Goal: Task Accomplishment & Management: Use online tool/utility

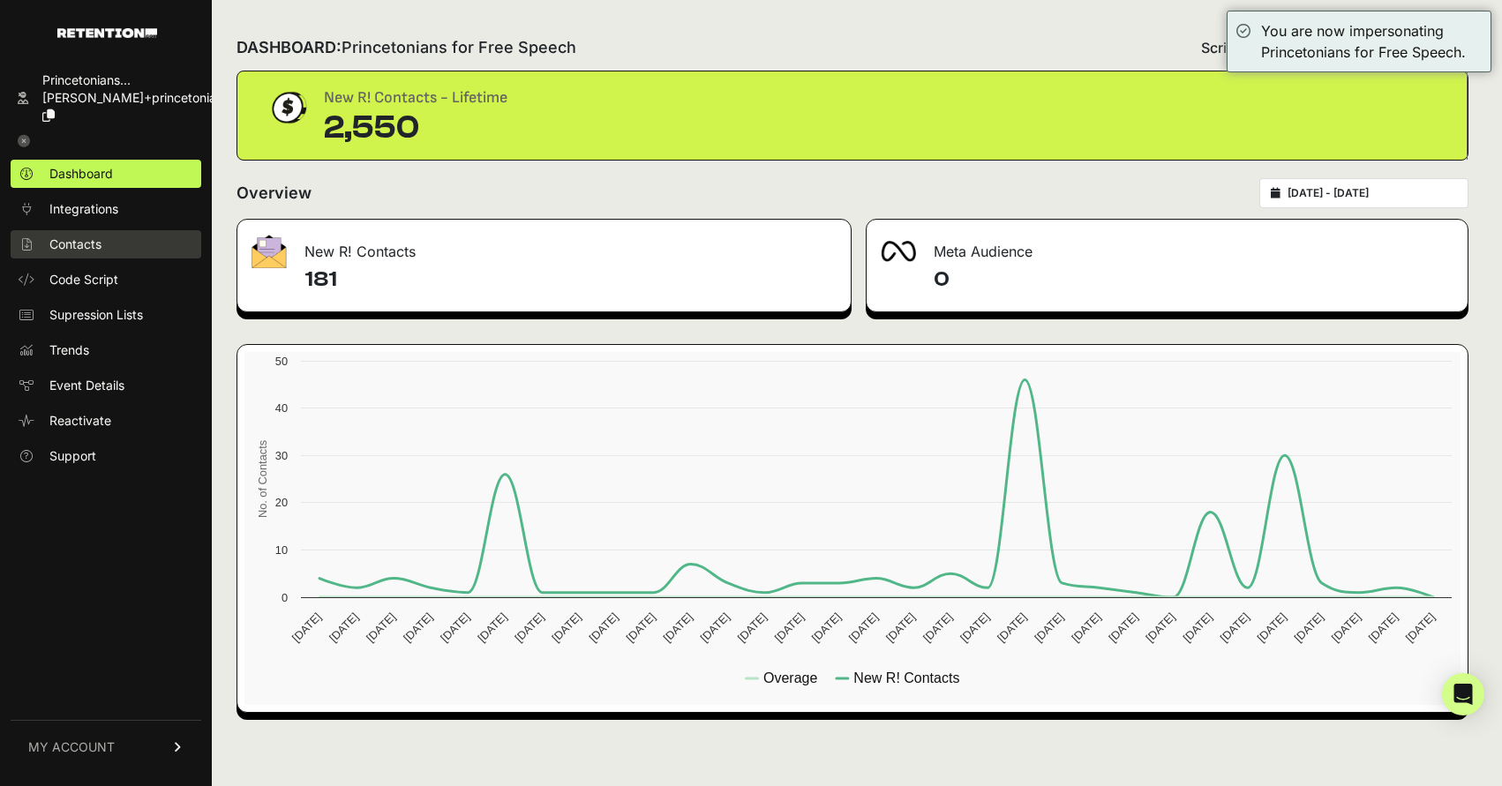
click at [94, 236] on span "Contacts" at bounding box center [75, 245] width 52 height 18
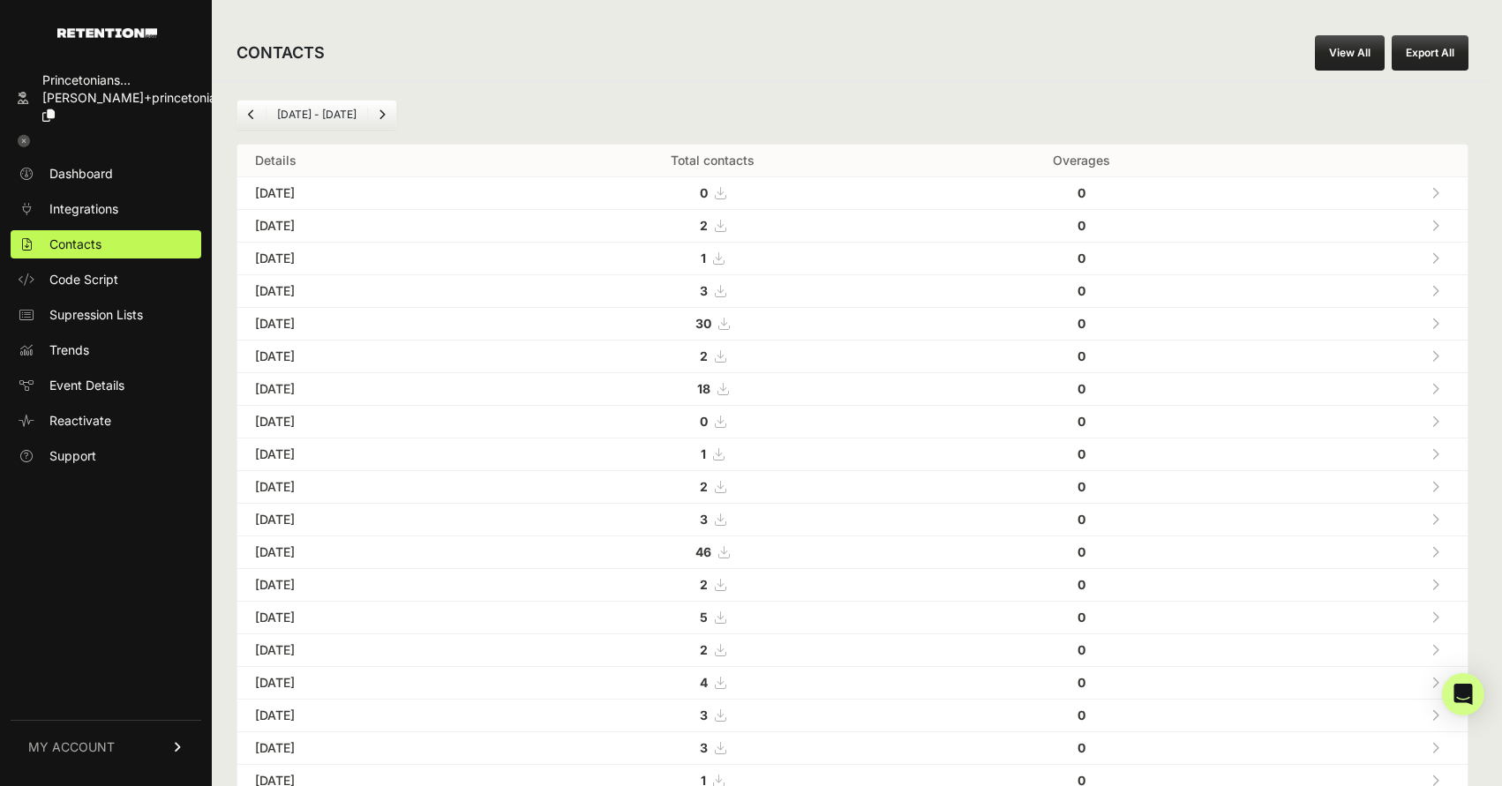
click at [1344, 63] on link "View All" at bounding box center [1350, 52] width 70 height 35
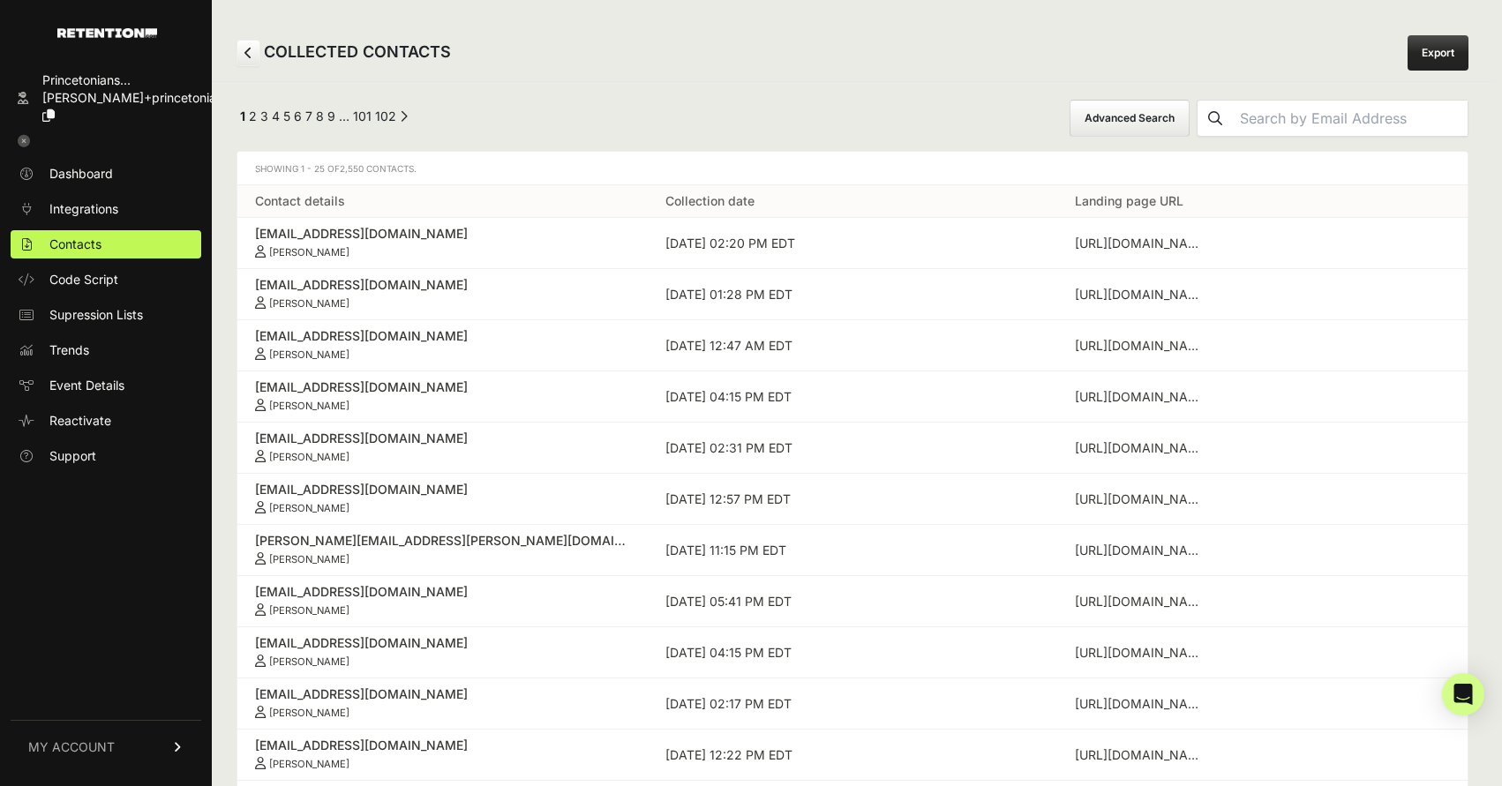
click at [1163, 113] on button "Advanced Search" at bounding box center [1130, 118] width 120 height 37
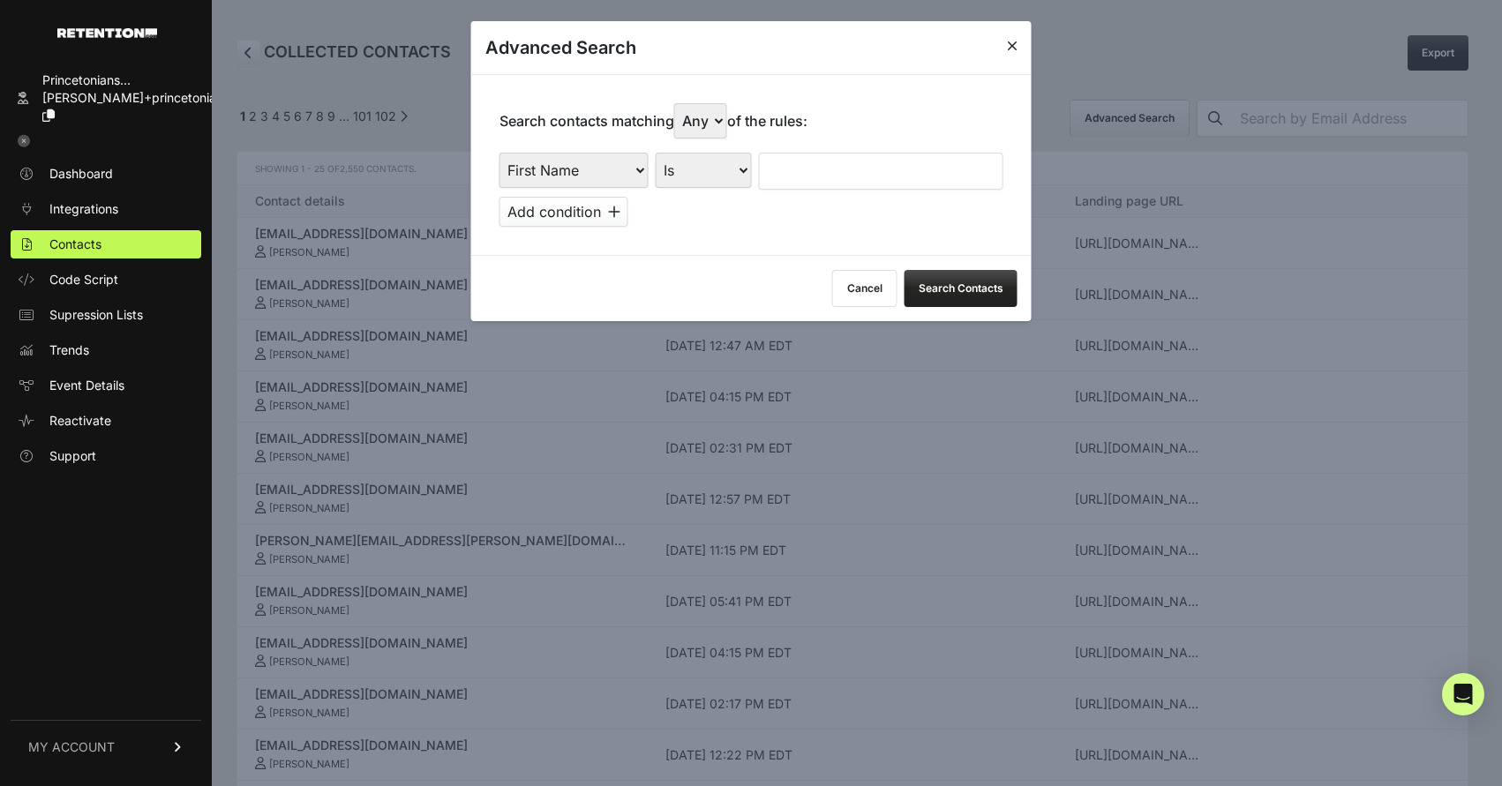
click at [539, 163] on select "First Name Last Name State City Email Email Domain Landing Domain Landing Page …" at bounding box center [573, 170] width 149 height 35
select select "file_date"
click at [697, 170] on select "Is on Is between" at bounding box center [705, 170] width 98 height 35
select select "is_between"
click at [775, 175] on input "text" at bounding box center [808, 171] width 94 height 37
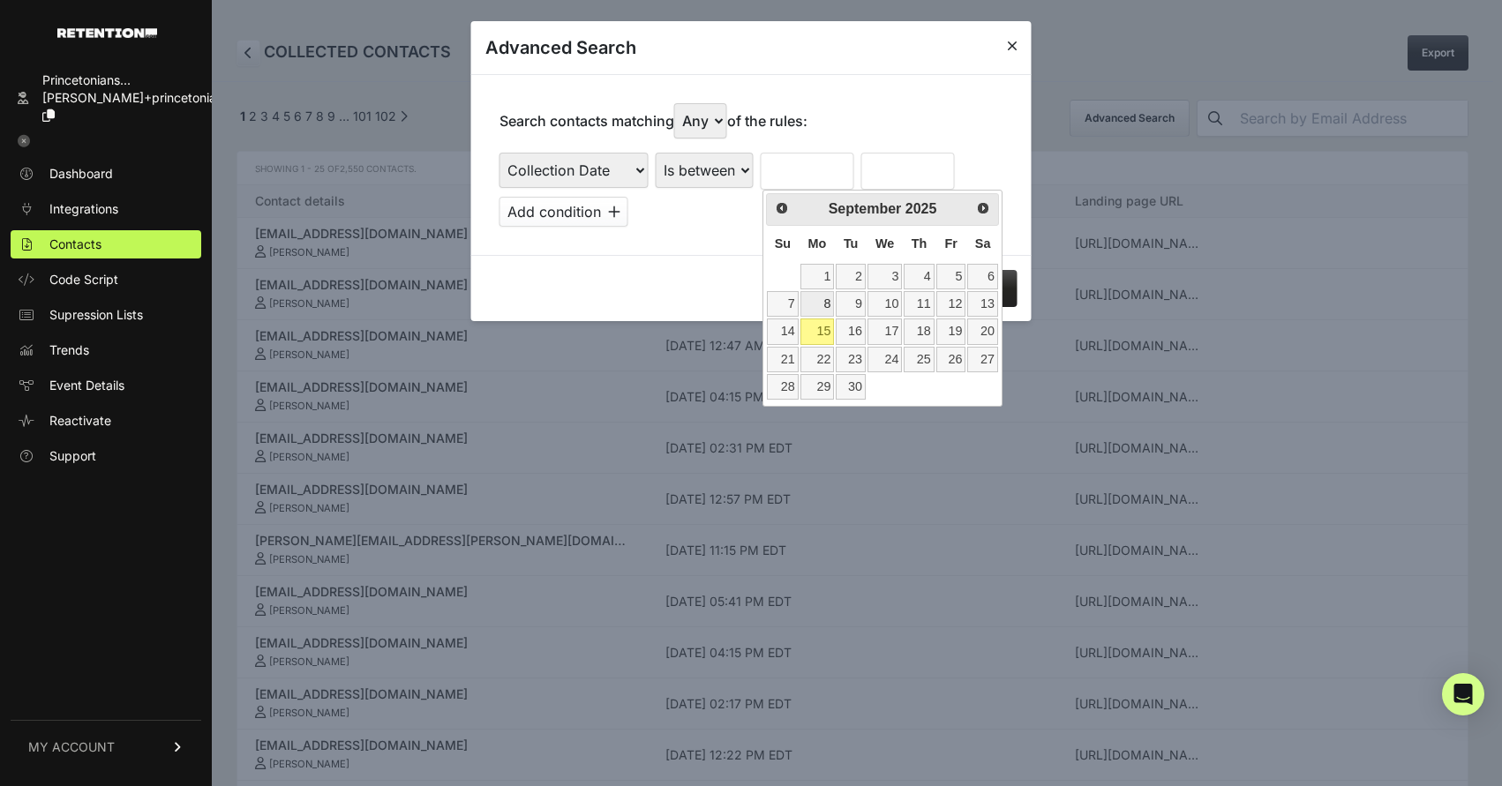
click at [829, 298] on link "8" at bounding box center [817, 304] width 34 height 26
type input "09/08/2025"
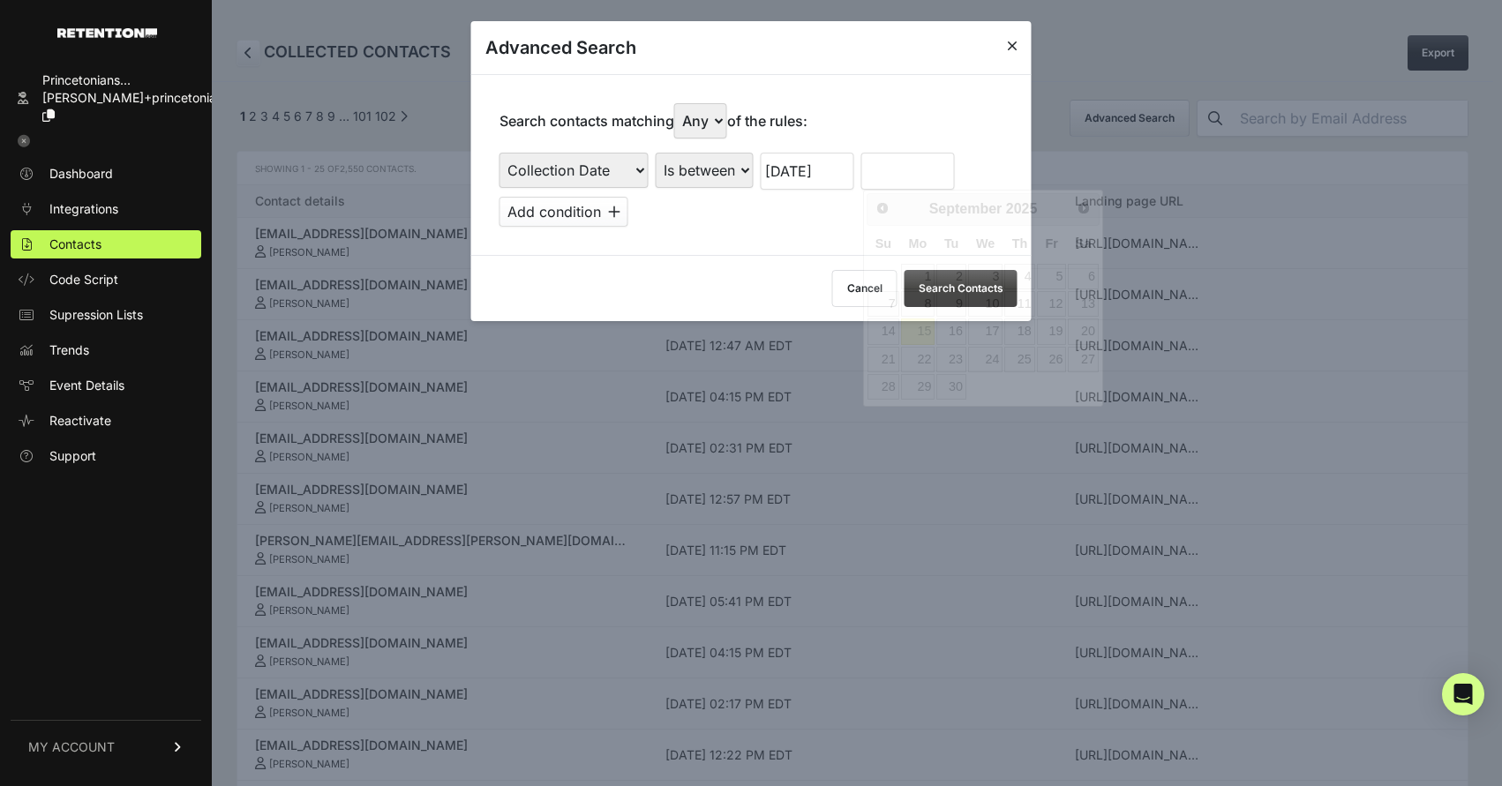
click at [893, 176] on input "text" at bounding box center [908, 171] width 94 height 37
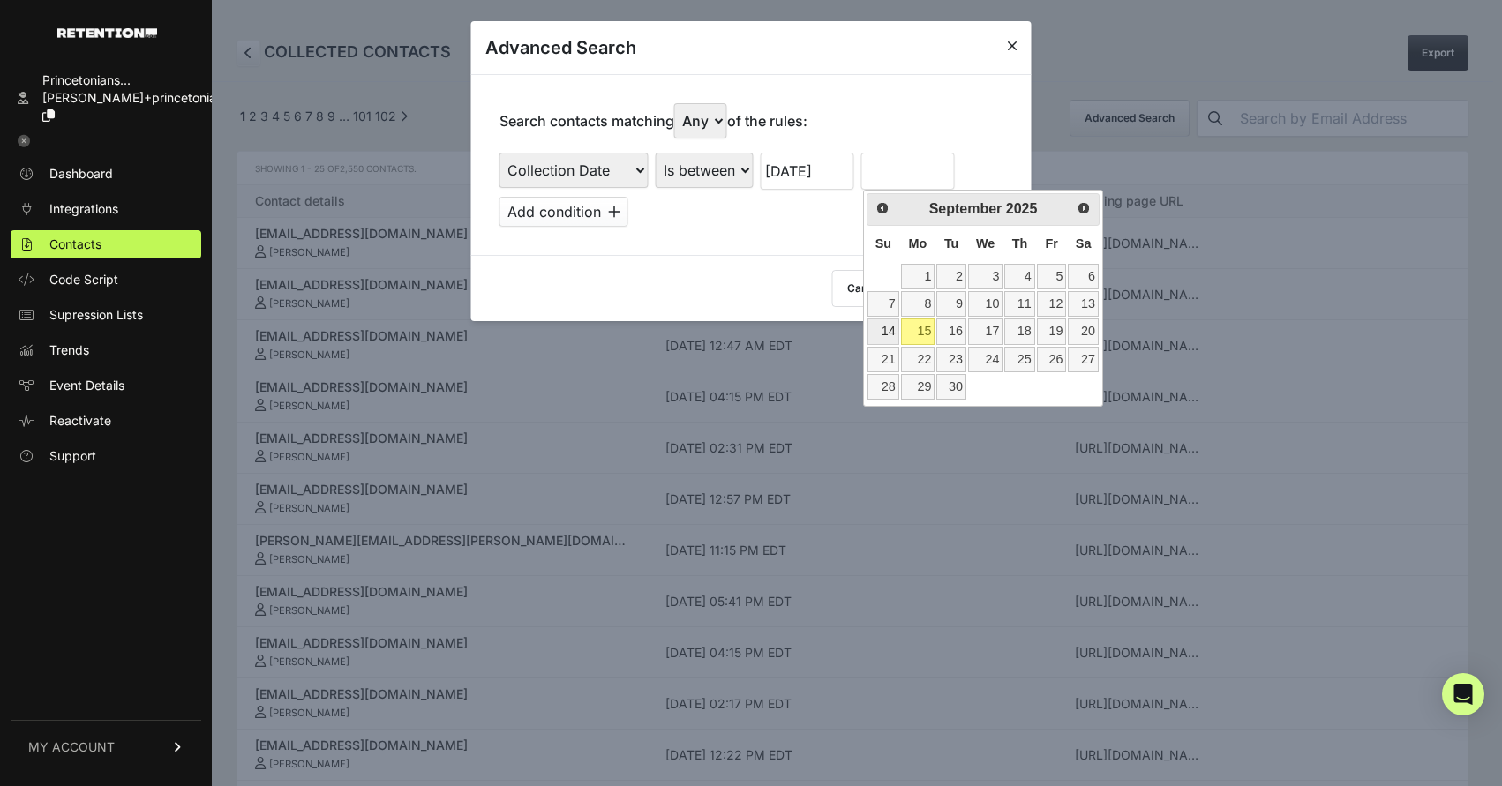
click at [875, 322] on link "14" at bounding box center [882, 332] width 31 height 26
type input "09/14/2025"
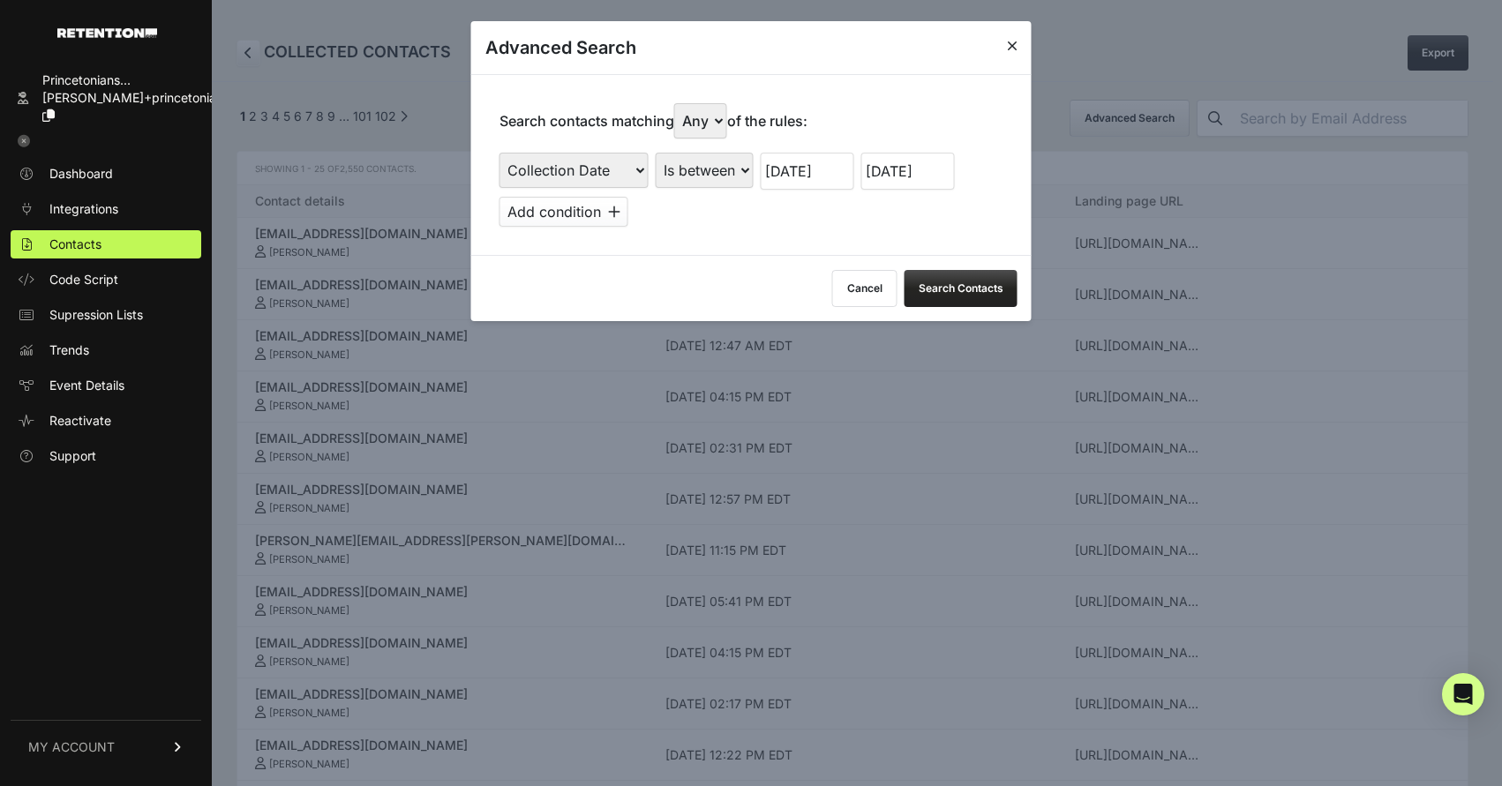
click at [916, 277] on button "Search Contacts" at bounding box center [961, 288] width 113 height 37
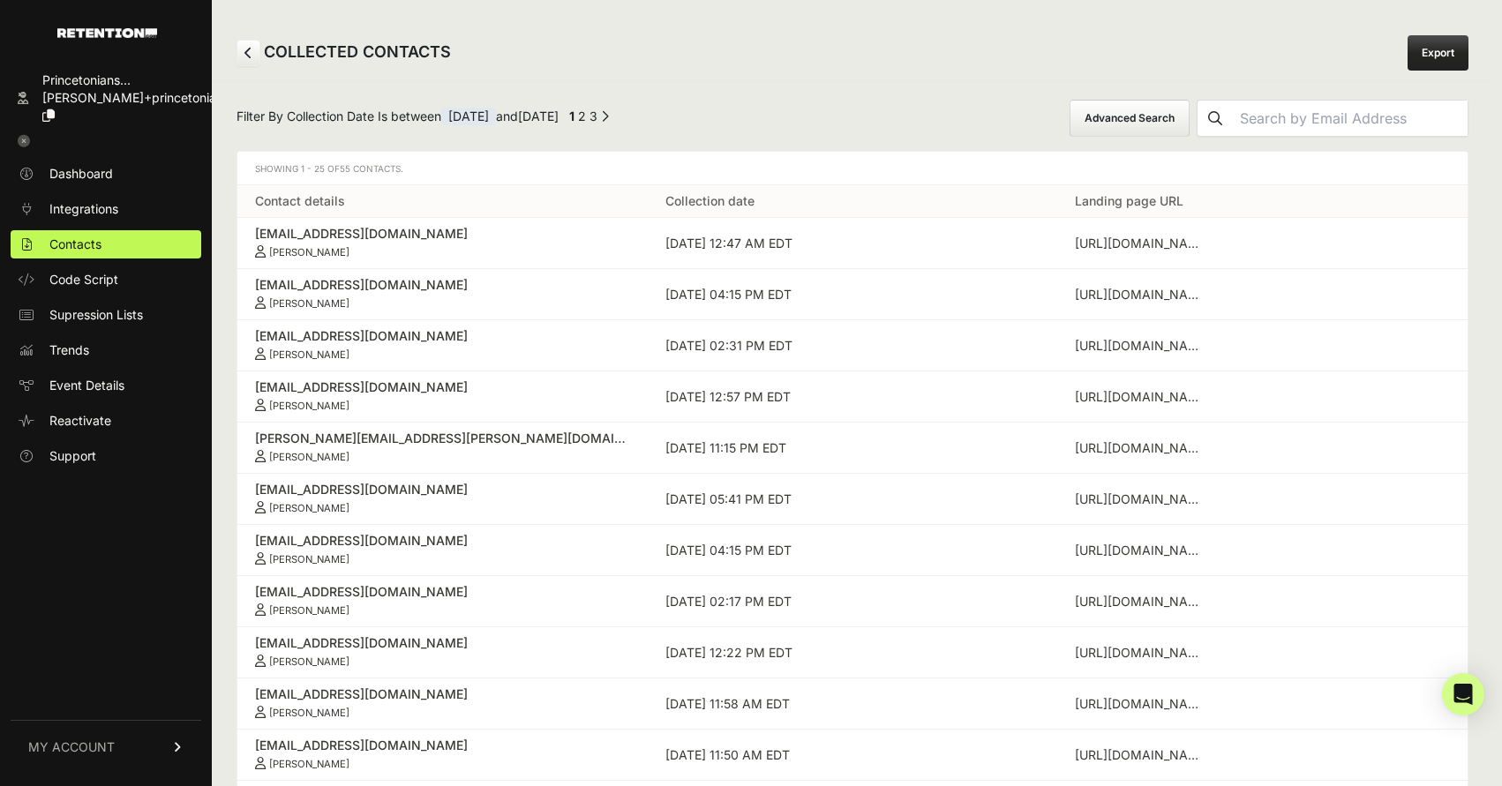
click at [1436, 48] on link "Export" at bounding box center [1438, 52] width 61 height 35
click at [797, 57] on div "COLLECTED CONTACTS Export" at bounding box center [852, 53] width 1281 height 56
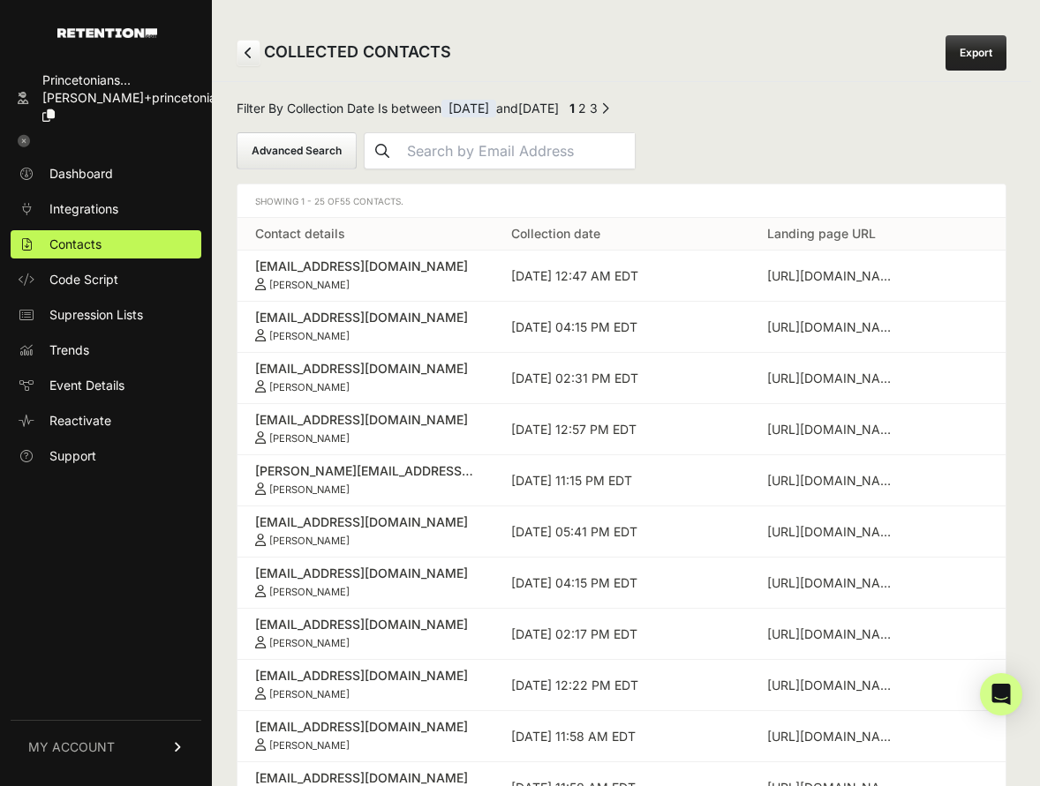
click at [23, 135] on icon at bounding box center [24, 141] width 12 height 12
